Goal: Task Accomplishment & Management: Manage account settings

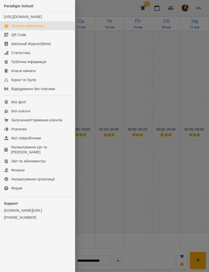
scroll to position [292, 0]
click at [35, 116] on link "Мої клієнти" at bounding box center [37, 111] width 75 height 9
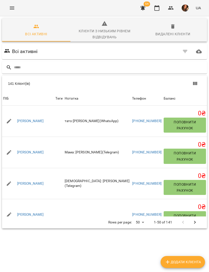
click at [134, 67] on input "text" at bounding box center [109, 67] width 191 height 8
click at [95, 67] on input "text" at bounding box center [109, 67] width 191 height 8
click at [64, 69] on input "text" at bounding box center [109, 67] width 191 height 8
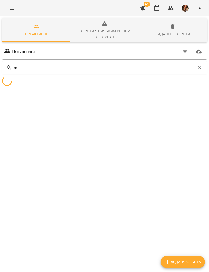
type input "***"
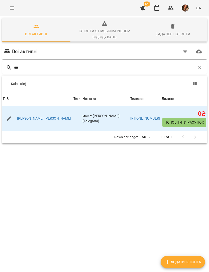
click at [38, 121] on link "[PERSON_NAME] [PERSON_NAME]" at bounding box center [44, 118] width 54 height 5
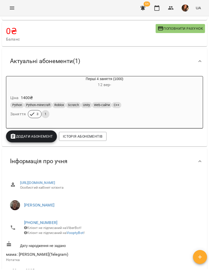
scroll to position [43, 0]
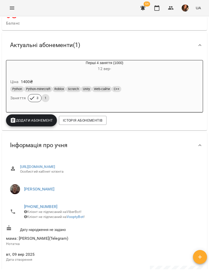
click at [13, 10] on icon "Menu" at bounding box center [12, 8] width 6 height 6
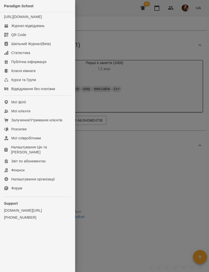
click at [43, 116] on link "Мої клієнти" at bounding box center [37, 111] width 75 height 9
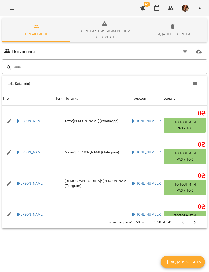
click at [139, 68] on input "text" at bounding box center [109, 67] width 191 height 8
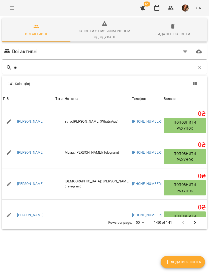
type input "***"
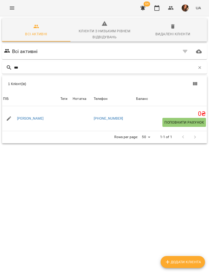
click at [37, 119] on link "[PERSON_NAME]" at bounding box center [30, 118] width 27 height 5
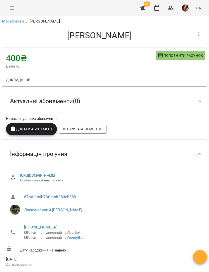
click at [42, 130] on span "Додати Абонемент" at bounding box center [31, 129] width 43 height 6
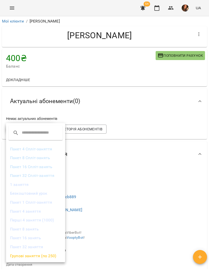
click at [31, 183] on li "1 заняття" at bounding box center [35, 184] width 59 height 9
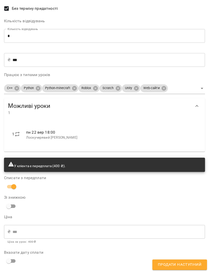
scroll to position [44, 0]
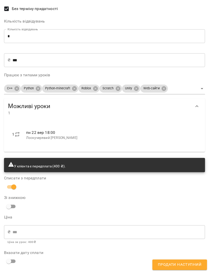
click at [189, 266] on span "Продати наступний" at bounding box center [180, 265] width 44 height 7
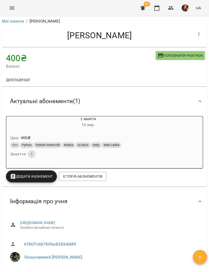
scroll to position [-1, 0]
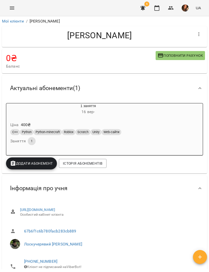
scroll to position [-1, 0]
click at [144, 5] on button "button" at bounding box center [143, 8] width 12 height 12
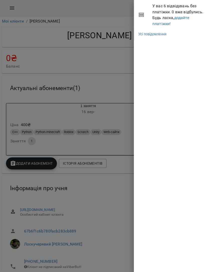
click at [180, 19] on link "додайте платіжки!" at bounding box center [170, 20] width 37 height 11
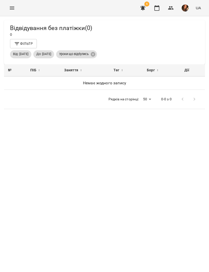
click at [20, 44] on icon "button" at bounding box center [17, 44] width 6 height 6
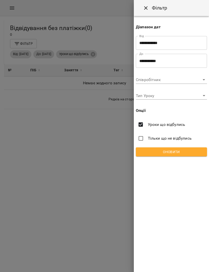
click at [186, 41] on input "**********" at bounding box center [171, 43] width 71 height 14
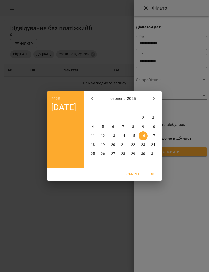
click at [93, 97] on icon "button" at bounding box center [92, 98] width 2 height 3
click at [94, 97] on icon "button" at bounding box center [92, 99] width 6 height 6
click at [154, 114] on button "1" at bounding box center [153, 118] width 9 height 9
type input "**********"
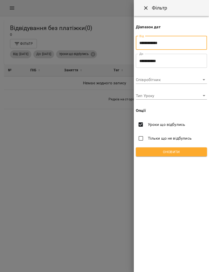
click at [192, 148] on button "Оновити" at bounding box center [171, 152] width 71 height 9
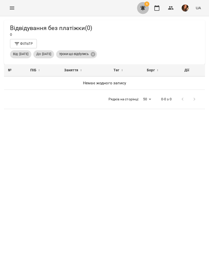
click at [145, 7] on icon "button" at bounding box center [143, 8] width 6 height 6
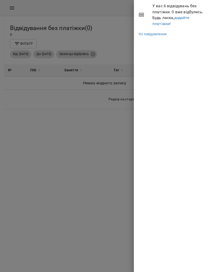
click at [166, 33] on link "Усі повідомлення" at bounding box center [152, 34] width 28 height 5
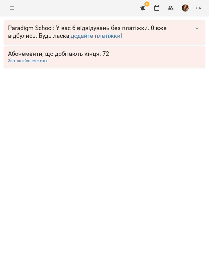
click at [194, 30] on icon "button" at bounding box center [197, 28] width 6 height 6
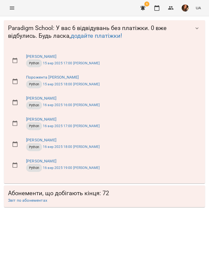
click at [200, 23] on div at bounding box center [197, 28] width 12 height 12
click at [199, 27] on icon "button" at bounding box center [197, 28] width 6 height 6
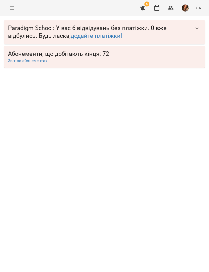
click at [111, 38] on link "додайте платіжки!" at bounding box center [96, 35] width 51 height 7
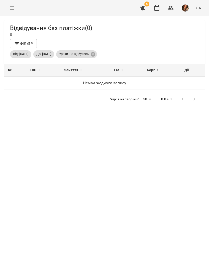
click at [30, 44] on span "Фільтр" at bounding box center [23, 44] width 19 height 6
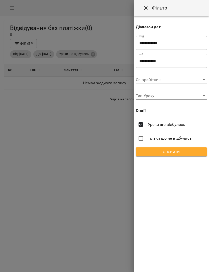
click at [116, 143] on div at bounding box center [104, 136] width 209 height 272
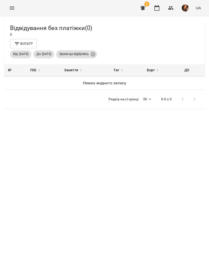
click at [25, 55] on span "Від: 16 серп 2025" at bounding box center [20, 54] width 21 height 5
click at [31, 54] on span "Від: 16 серп 2025" at bounding box center [20, 54] width 21 height 5
click at [34, 40] on button "Фільтр" at bounding box center [23, 43] width 27 height 9
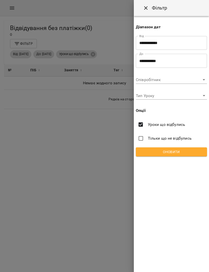
click at [179, 42] on input "**********" at bounding box center [171, 43] width 71 height 14
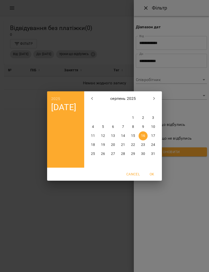
click at [96, 97] on button "button" at bounding box center [92, 99] width 12 height 12
click at [95, 96] on button "button" at bounding box center [92, 99] width 12 height 12
click at [156, 115] on button "1" at bounding box center [153, 118] width 9 height 9
type input "**********"
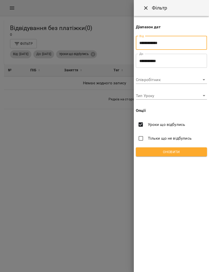
click at [180, 149] on span "Оновити" at bounding box center [171, 152] width 63 height 6
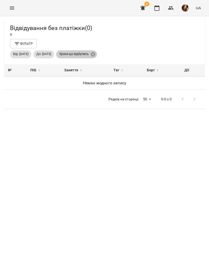
click at [95, 54] on icon at bounding box center [93, 54] width 5 height 5
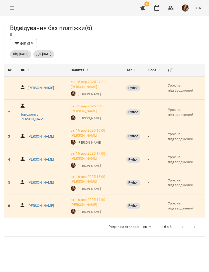
click at [14, 6] on icon "Menu" at bounding box center [12, 8] width 6 height 6
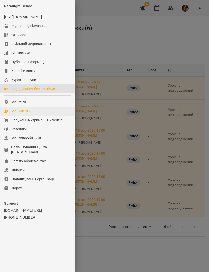
click at [41, 116] on link "Мої клієнти" at bounding box center [37, 111] width 75 height 9
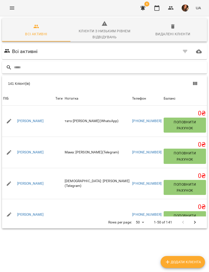
click at [138, 68] on input "text" at bounding box center [109, 67] width 191 height 8
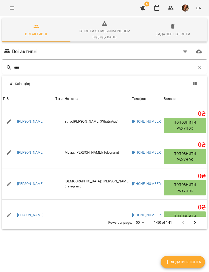
type input "*****"
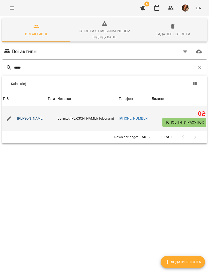
click at [40, 118] on link "[PERSON_NAME]" at bounding box center [30, 118] width 27 height 5
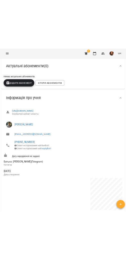
scroll to position [54, 0]
